Goal: Task Accomplishment & Management: Use online tool/utility

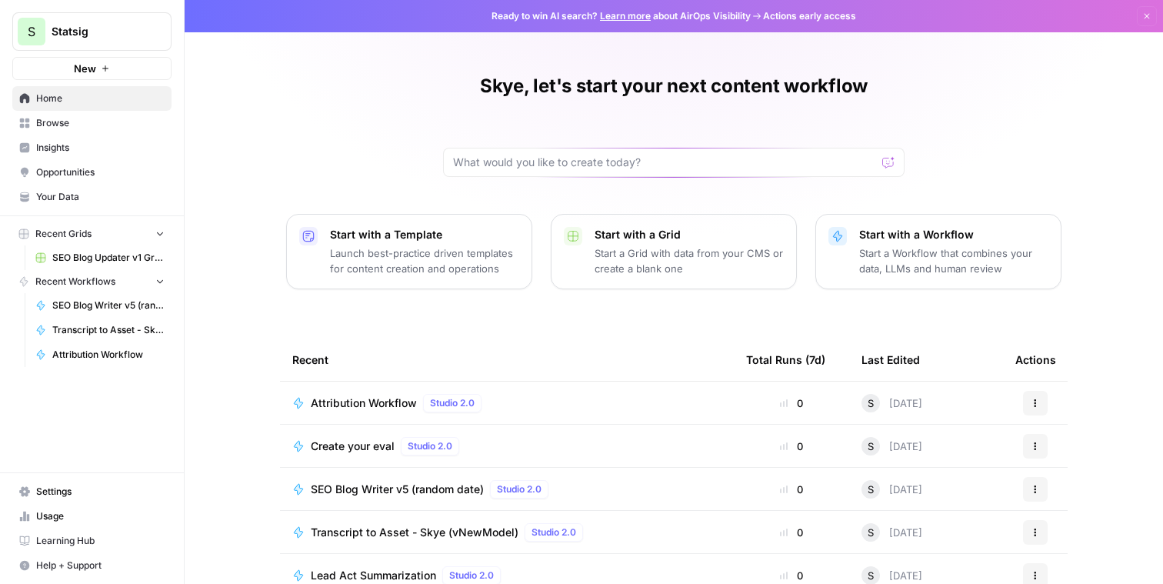
click at [97, 129] on span "Browse" at bounding box center [100, 123] width 129 height 14
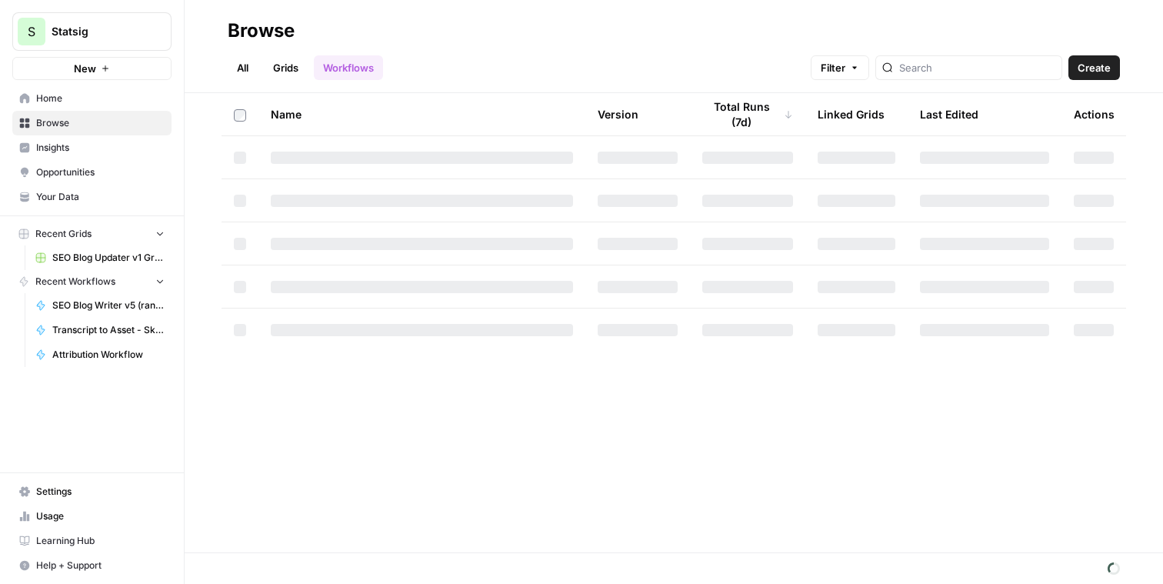
click at [288, 62] on link "Grids" at bounding box center [286, 67] width 44 height 25
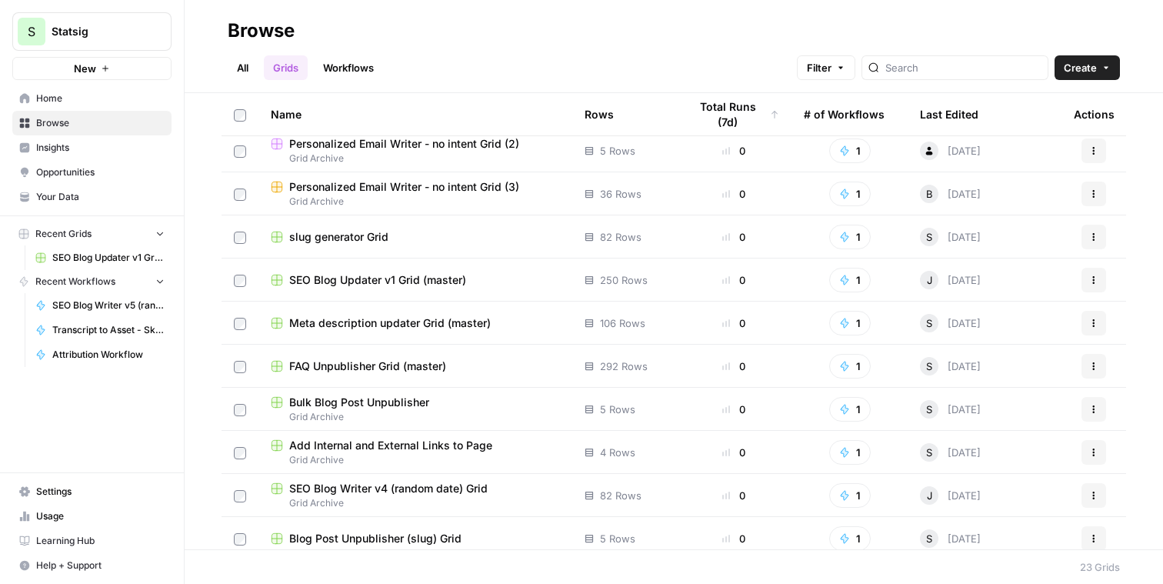
scroll to position [99, 0]
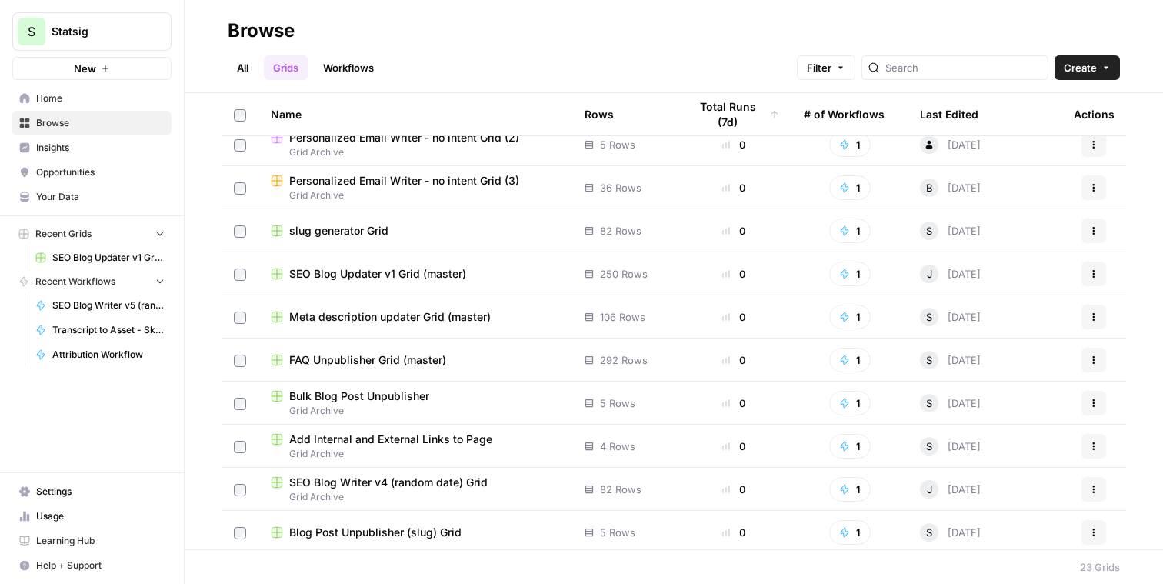
click at [400, 355] on span "FAQ Unpublisher Grid (master)" at bounding box center [367, 359] width 157 height 15
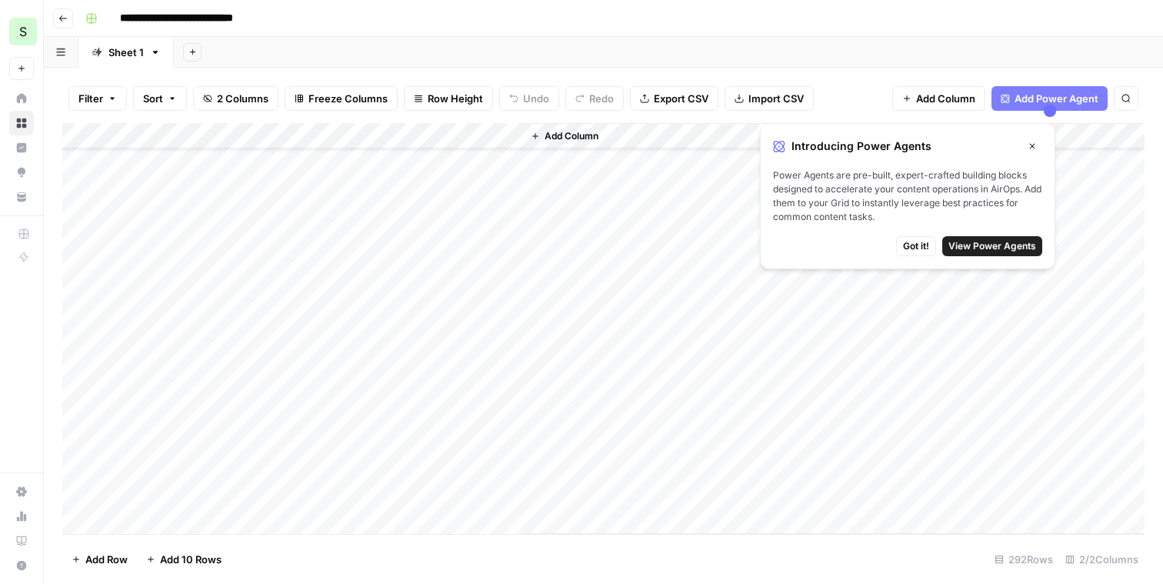
scroll to position [60, 0]
click at [1023, 147] on button "Close" at bounding box center [1033, 146] width 20 height 20
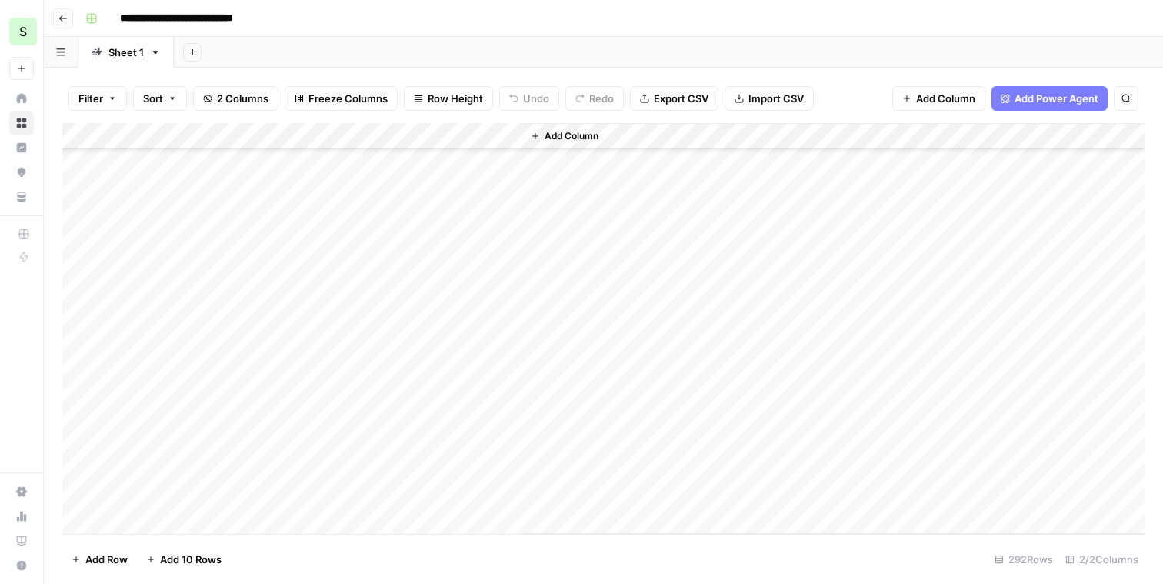
scroll to position [7279, 0]
click at [555, 140] on span "Add Column" at bounding box center [572, 136] width 54 height 14
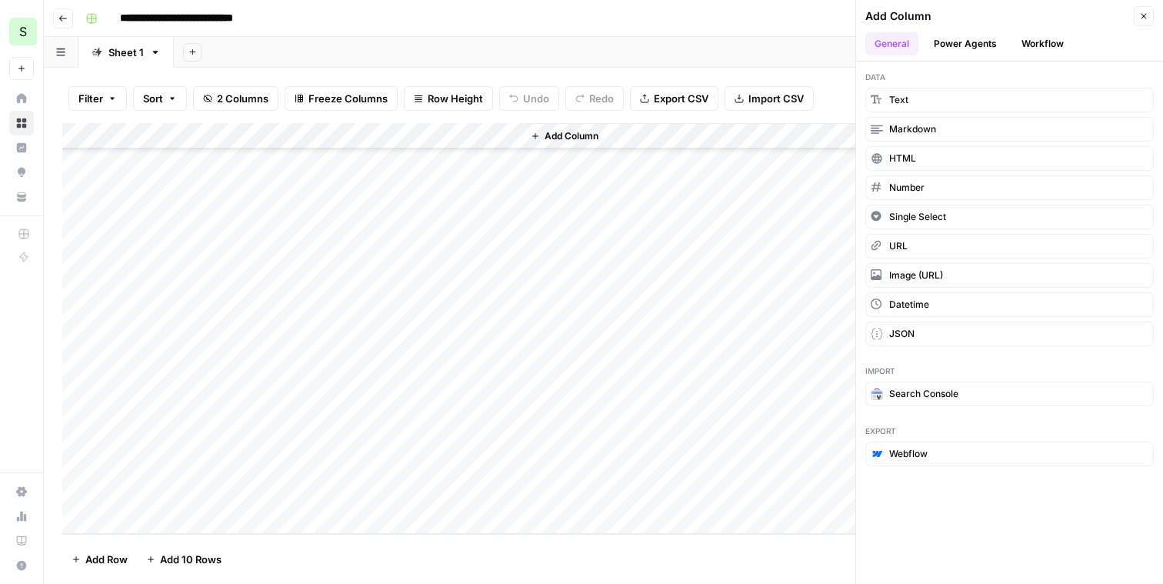
click at [1030, 48] on button "Workflow" at bounding box center [1043, 43] width 61 height 23
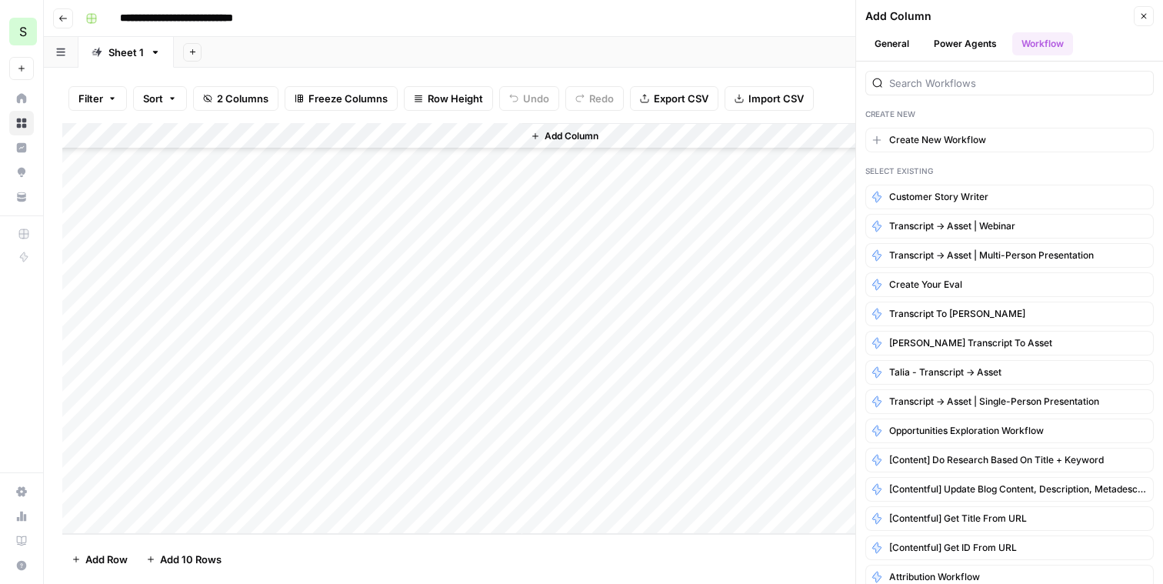
click at [965, 43] on button "Power Agents" at bounding box center [966, 43] width 82 height 23
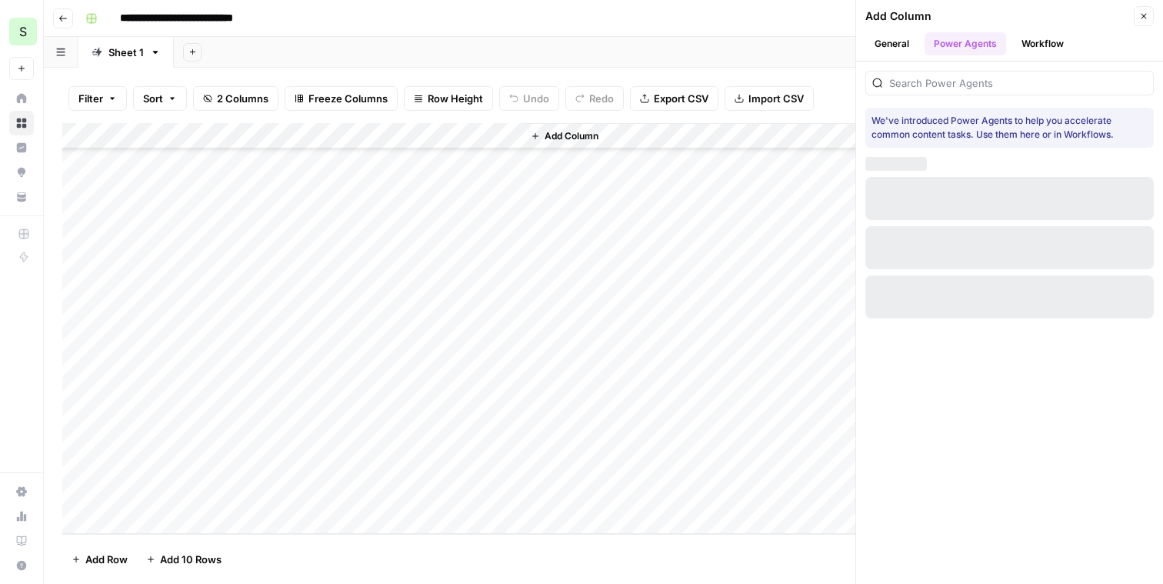
click at [903, 42] on button "General" at bounding box center [892, 43] width 53 height 23
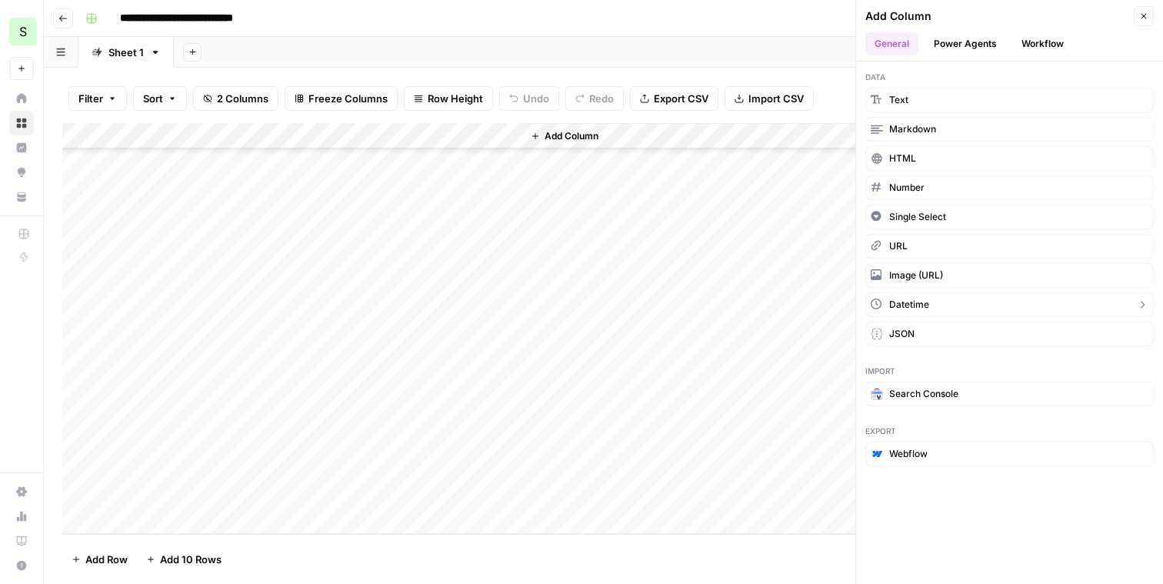
click at [930, 311] on button "Datetime" at bounding box center [1010, 304] width 289 height 25
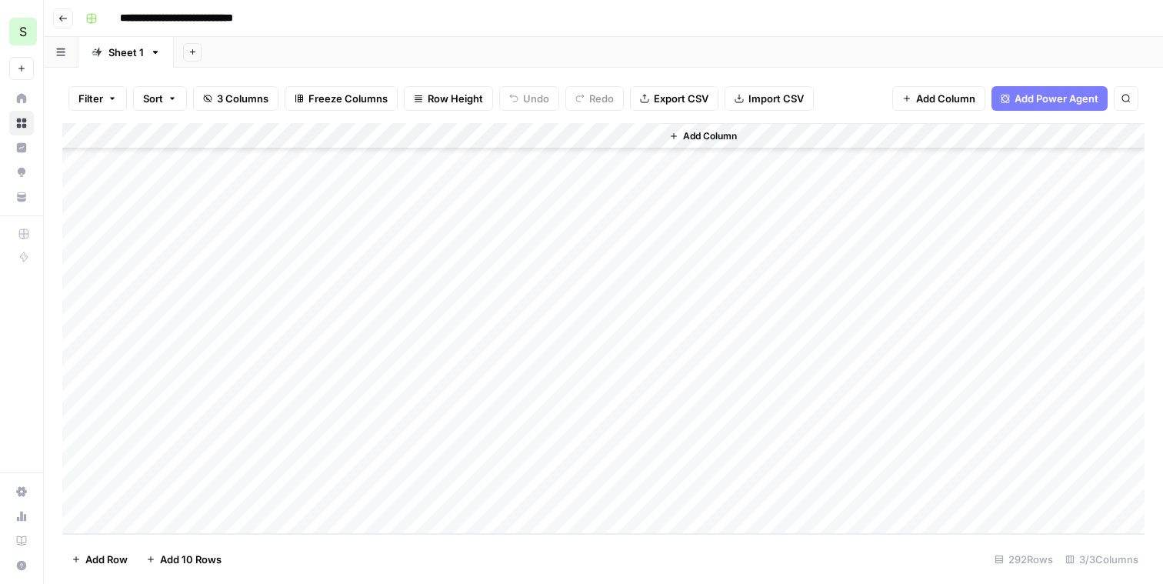
click at [596, 130] on div "Add Column" at bounding box center [603, 328] width 1083 height 411
click at [597, 342] on span "Remove Column" at bounding box center [619, 342] width 135 height 15
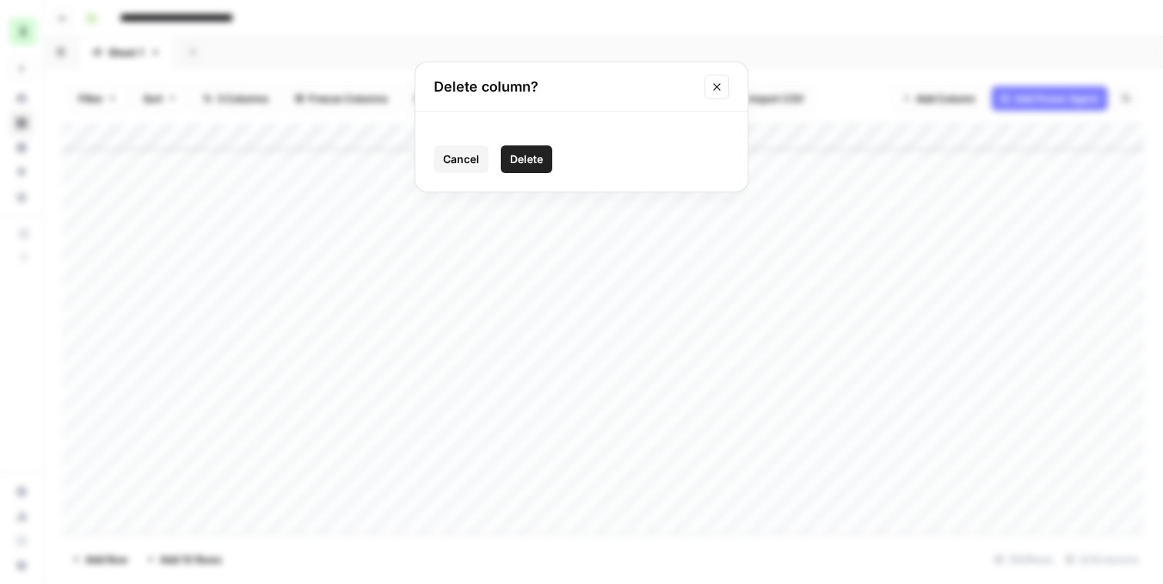
click at [545, 154] on button "Delete" at bounding box center [527, 159] width 52 height 28
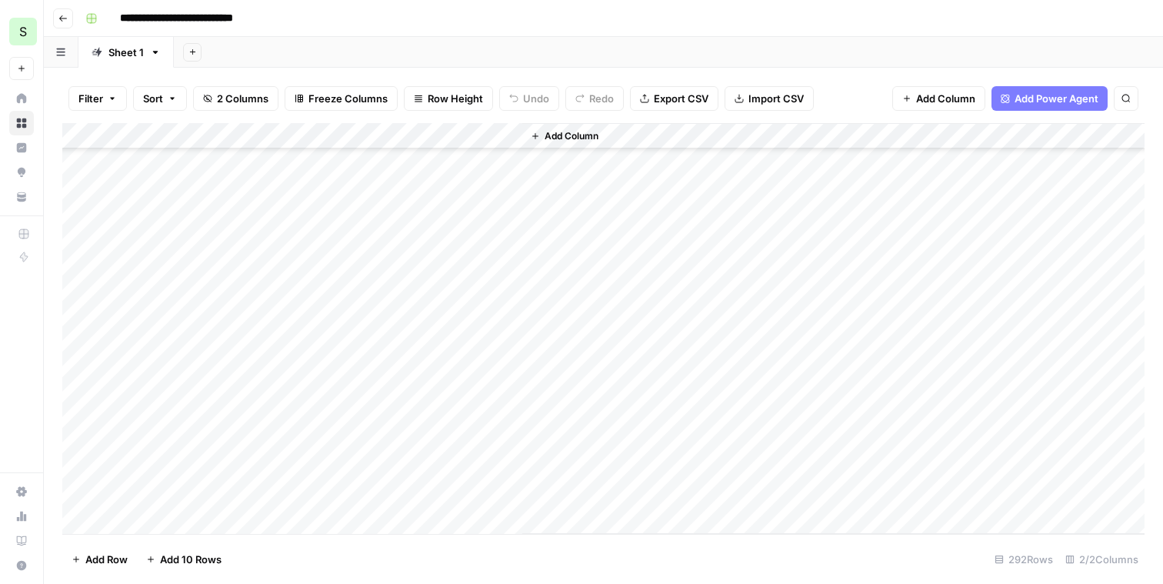
scroll to position [0, 0]
click at [69, 24] on button "Go back" at bounding box center [63, 18] width 20 height 20
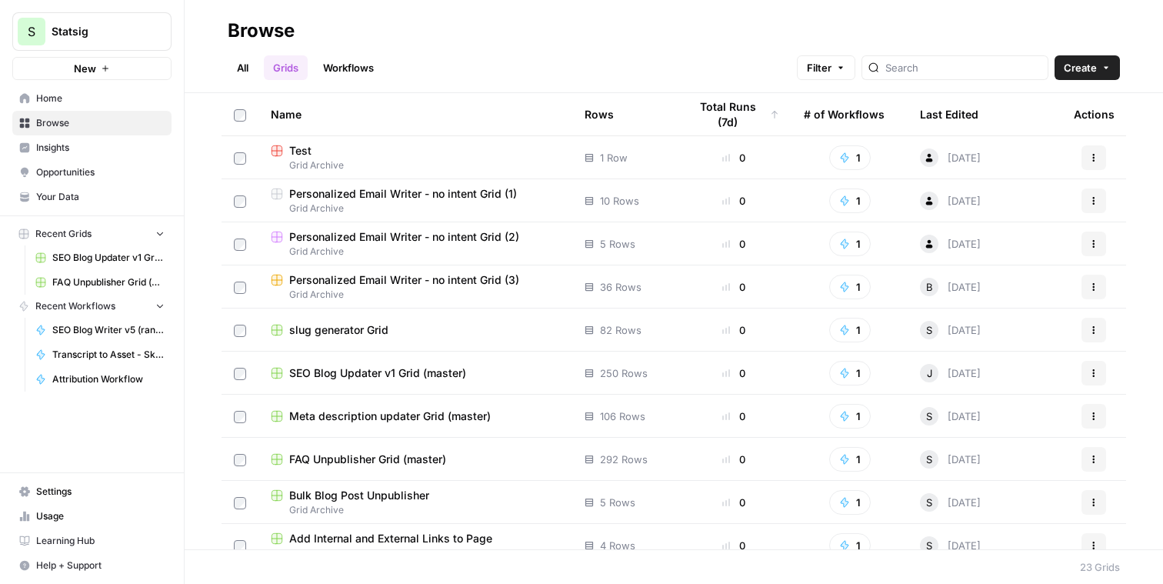
click at [334, 68] on link "Workflows" at bounding box center [348, 67] width 69 height 25
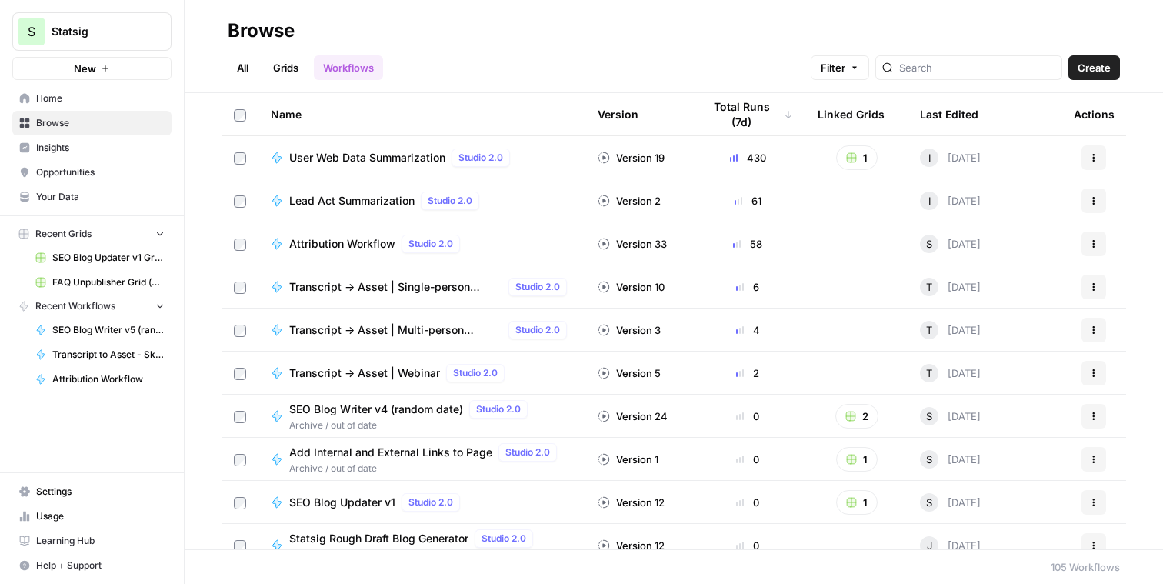
click at [937, 78] on div at bounding box center [969, 67] width 187 height 25
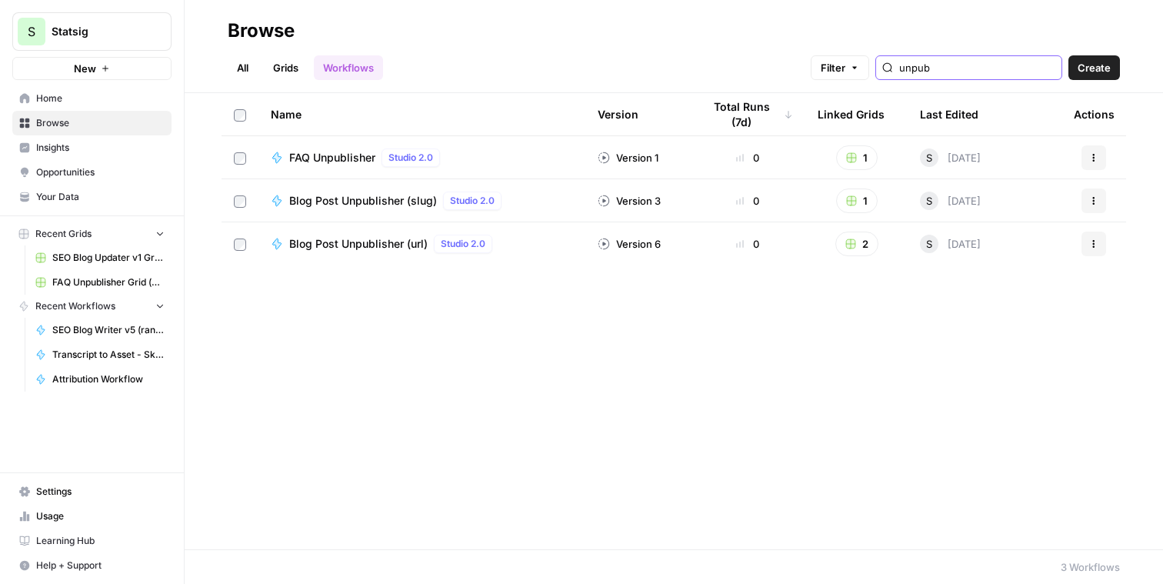
type input "unpub"
click at [301, 64] on link "Grids" at bounding box center [286, 67] width 44 height 25
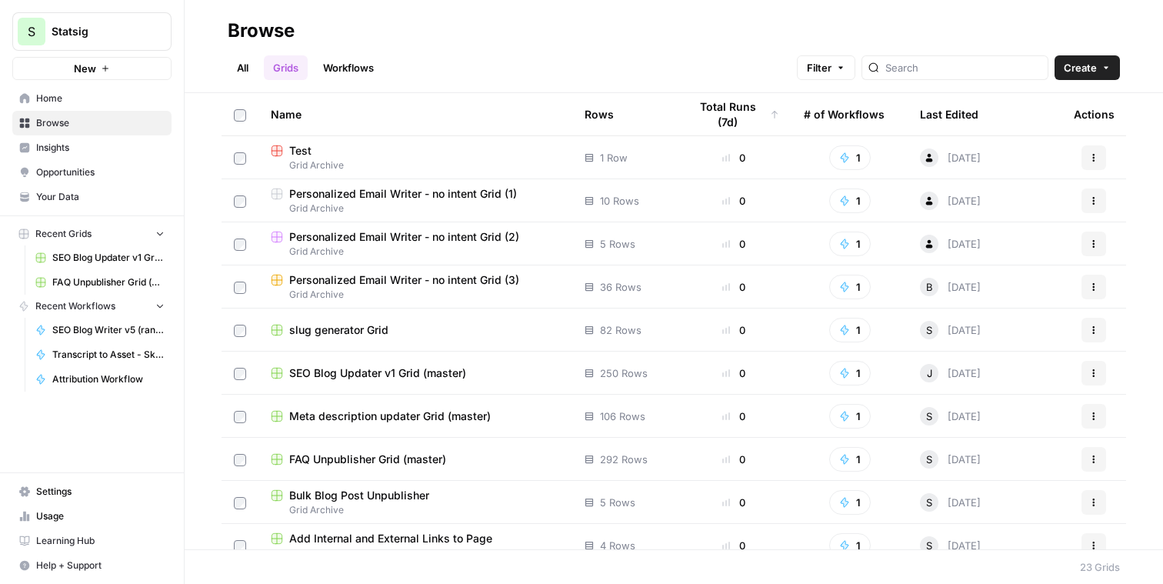
click at [956, 48] on div "All Grids Workflows Filter Create" at bounding box center [674, 61] width 893 height 37
click at [953, 57] on div at bounding box center [955, 67] width 187 height 25
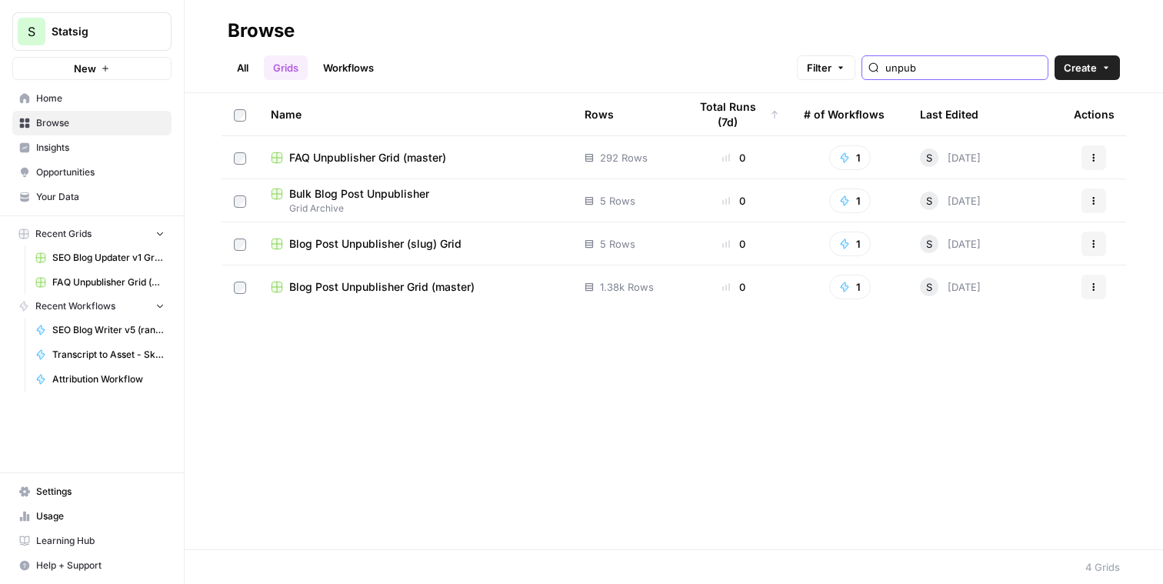
type input "unpub"
click at [376, 293] on span "Blog Post Unpublisher Grid (master)" at bounding box center [381, 286] width 185 height 15
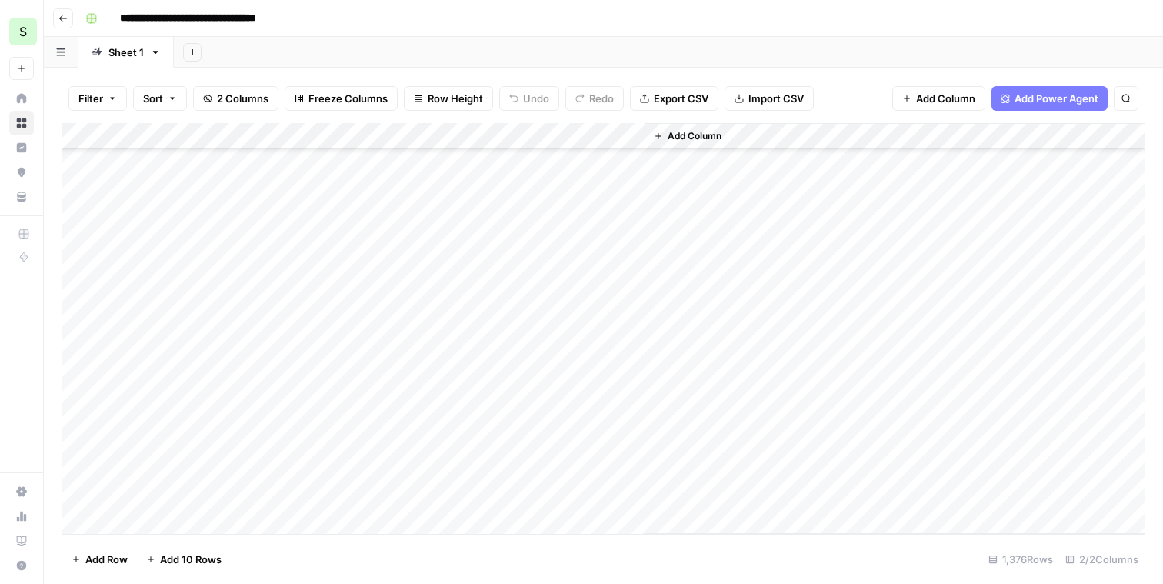
scroll to position [35639, 0]
click at [282, 465] on div "Add Column" at bounding box center [603, 328] width 1083 height 411
click at [68, 456] on div "Add Column" at bounding box center [603, 328] width 1083 height 411
click at [68, 473] on div "Add Column" at bounding box center [603, 328] width 1083 height 411
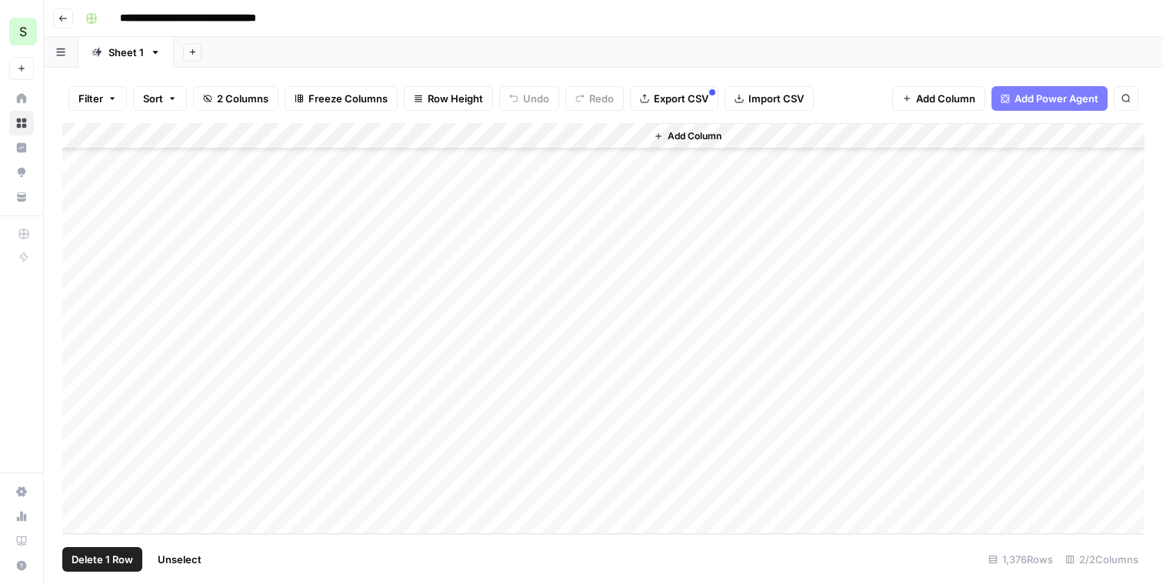
click at [85, 473] on div "Add Column" at bounding box center [603, 328] width 1083 height 411
click at [110, 465] on div "Add Column" at bounding box center [603, 328] width 1083 height 411
click at [78, 469] on div "Add Column" at bounding box center [603, 328] width 1083 height 411
click at [419, 367] on div "Add Column" at bounding box center [603, 328] width 1083 height 411
click at [611, 362] on div "Add Column" at bounding box center [603, 328] width 1083 height 411
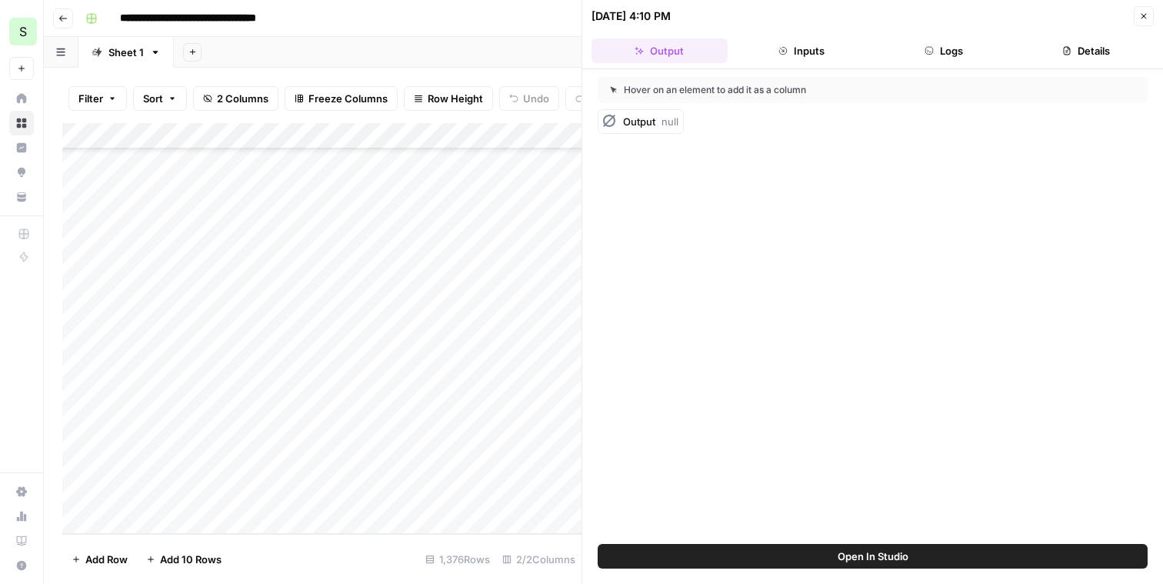
click at [923, 49] on button "Logs" at bounding box center [944, 50] width 136 height 25
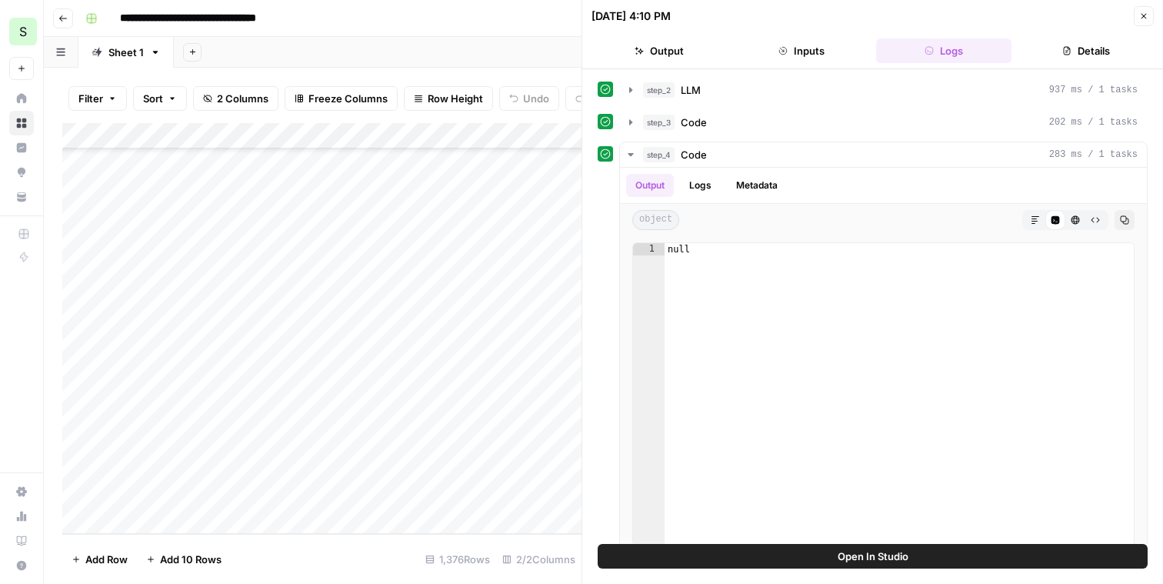
click at [1057, 61] on button "Details" at bounding box center [1086, 50] width 136 height 25
